Goal: Task Accomplishment & Management: Manage account settings

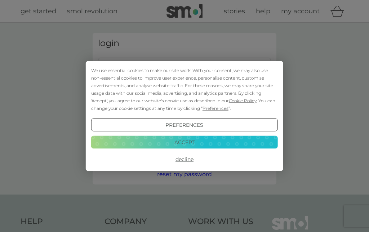
click at [205, 142] on button "Accept" at bounding box center [184, 142] width 187 height 13
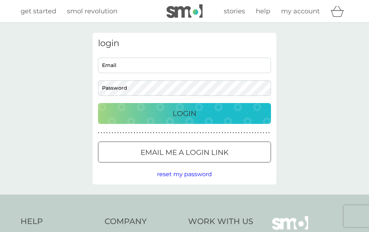
click at [150, 67] on input "Email" at bounding box center [184, 66] width 173 height 16
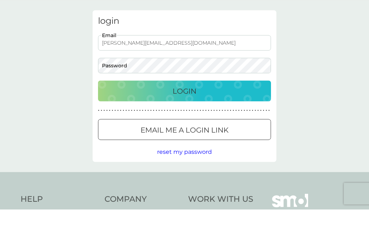
type input "[PERSON_NAME][EMAIL_ADDRESS][DOMAIN_NAME]"
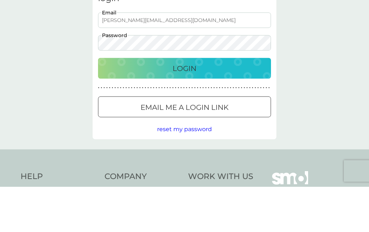
click at [225, 108] on div "Login" at bounding box center [184, 114] width 159 height 12
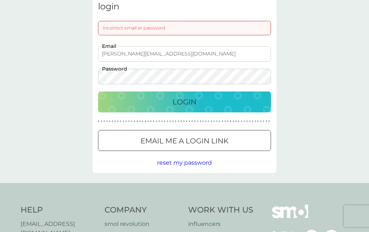
scroll to position [36, 0]
click at [210, 166] on span "reset my password" at bounding box center [184, 163] width 55 height 7
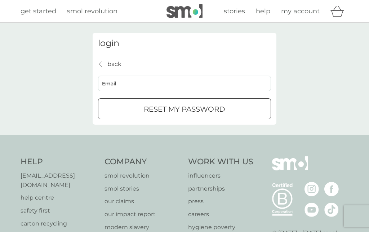
click at [176, 84] on input "Email" at bounding box center [184, 84] width 173 height 16
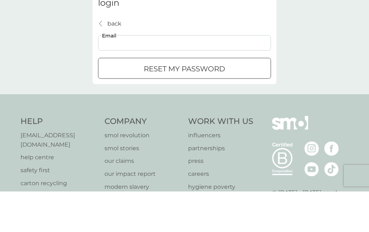
click at [166, 76] on input "Email" at bounding box center [184, 84] width 173 height 16
click at [139, 76] on input "Email" at bounding box center [184, 84] width 173 height 16
click at [135, 76] on input "Email" at bounding box center [184, 84] width 173 height 16
click at [204, 76] on input "Email" at bounding box center [184, 84] width 173 height 16
click at [171, 76] on input "Email" at bounding box center [184, 84] width 173 height 16
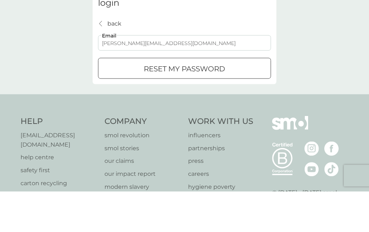
type input "[PERSON_NAME][EMAIL_ADDRESS][DOMAIN_NAME]"
click at [214, 104] on p "reset my password" at bounding box center [185, 110] width 82 height 12
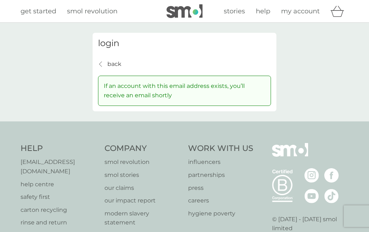
click at [118, 65] on p "back" at bounding box center [114, 64] width 14 height 9
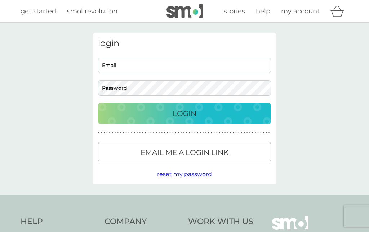
click at [150, 62] on input "Email" at bounding box center [184, 66] width 173 height 16
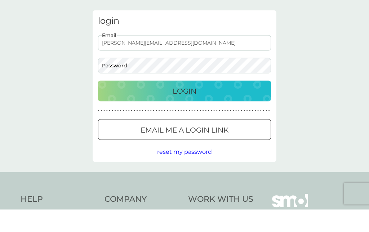
scroll to position [23, 0]
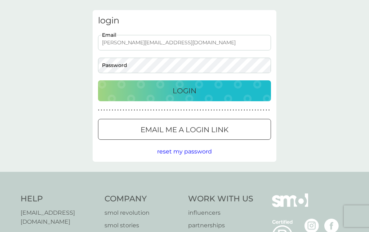
type input "[PERSON_NAME][EMAIL_ADDRESS][DOMAIN_NAME]"
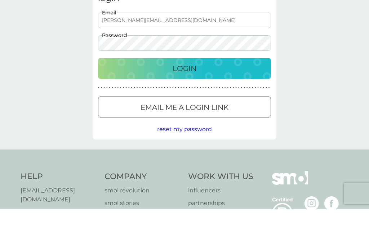
click at [217, 85] on div "Login" at bounding box center [184, 91] width 159 height 12
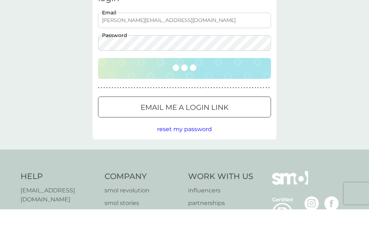
scroll to position [45, 0]
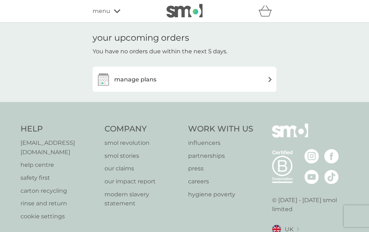
click at [257, 82] on div "manage plans" at bounding box center [184, 79] width 177 height 14
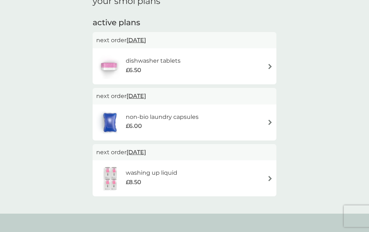
scroll to position [35, 0]
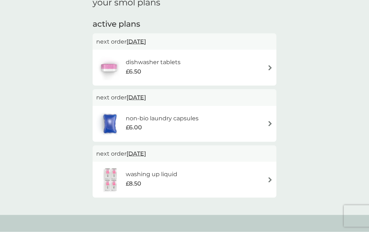
click at [268, 123] on img at bounding box center [270, 123] width 5 height 5
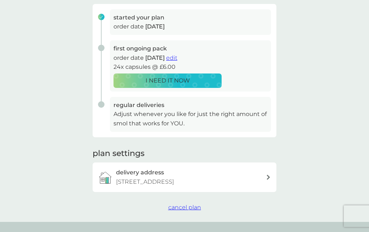
scroll to position [110, 0]
click at [194, 208] on span "cancel plan" at bounding box center [184, 208] width 33 height 7
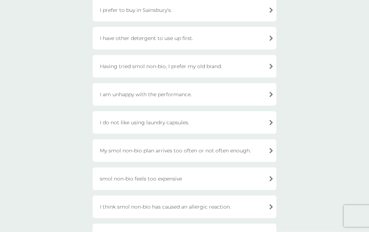
scroll to position [143, 0]
click at [216, 68] on div "Having tried smol non-bio, I prefer my old brand." at bounding box center [185, 66] width 184 height 23
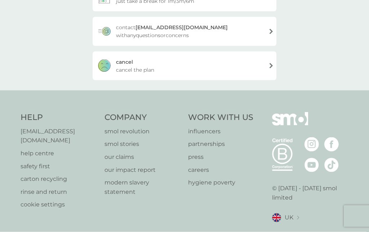
scroll to position [106, 0]
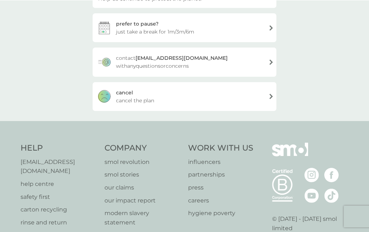
click at [240, 101] on div "cancel cancel the plan" at bounding box center [185, 96] width 184 height 29
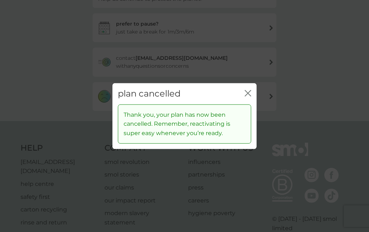
click at [251, 91] on icon "close" at bounding box center [248, 93] width 6 height 6
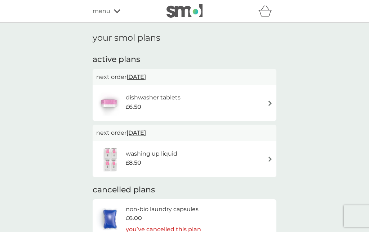
click at [163, 102] on div "£6.50" at bounding box center [153, 106] width 55 height 9
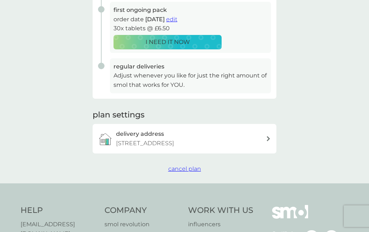
scroll to position [153, 0]
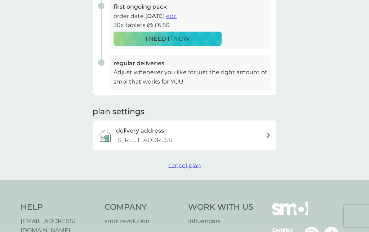
click at [193, 166] on button "cancel plan" at bounding box center [184, 165] width 33 height 9
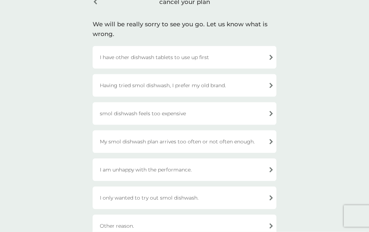
scroll to position [40, 0]
click at [239, 83] on div "Having tried smol dishwash, I prefer my old brand." at bounding box center [185, 85] width 184 height 23
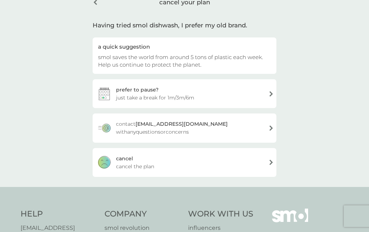
click at [207, 163] on div "cancel cancel the plan" at bounding box center [185, 162] width 184 height 29
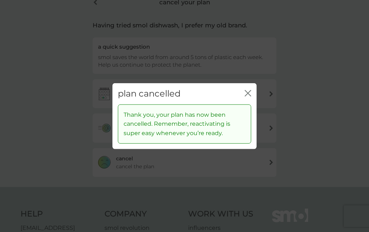
click at [251, 95] on icon "close" at bounding box center [248, 93] width 6 height 6
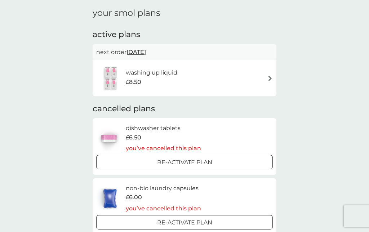
scroll to position [25, 0]
click at [258, 75] on div "washing up liquid £8.50" at bounding box center [184, 78] width 177 height 25
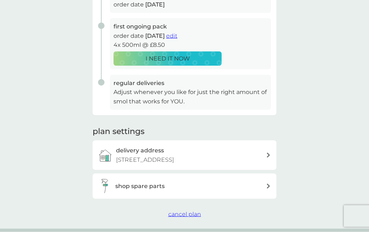
scroll to position [133, 0]
click at [177, 35] on span "edit" at bounding box center [171, 35] width 11 height 7
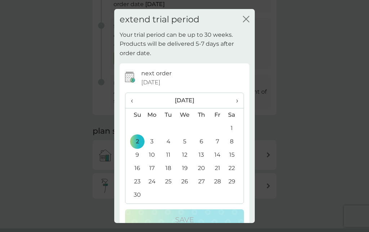
click at [247, 20] on icon "close" at bounding box center [247, 19] width 3 height 6
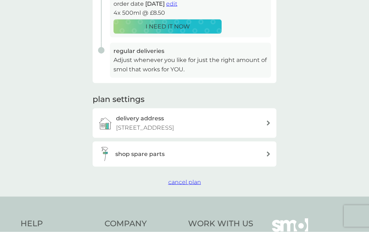
scroll to position [165, 0]
click at [192, 182] on span "cancel plan" at bounding box center [184, 182] width 33 height 7
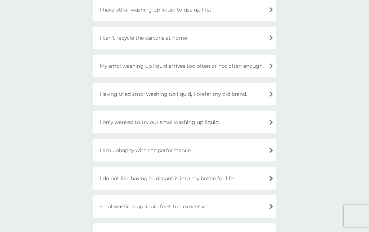
scroll to position [88, 0]
click at [249, 94] on div "Having tried smol washing up liquid, I prefer my old brand." at bounding box center [185, 93] width 184 height 23
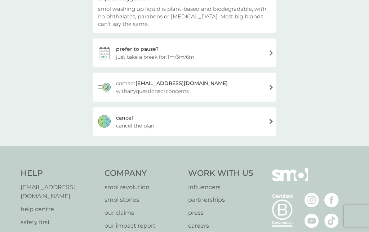
scroll to position [88, 0]
click at [186, 124] on div "cancel cancel the plan" at bounding box center [185, 121] width 184 height 29
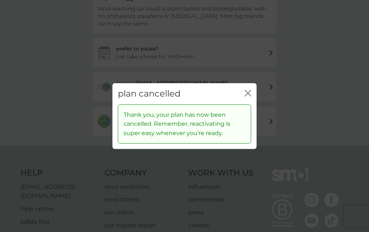
click at [248, 97] on icon "close" at bounding box center [248, 93] width 6 height 6
